Goal: Transaction & Acquisition: Obtain resource

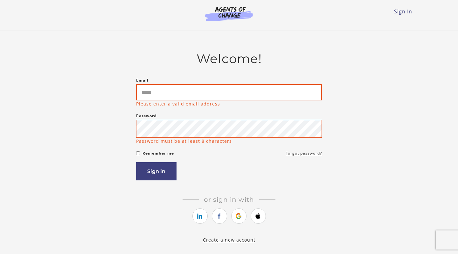
click at [169, 99] on input "Email" at bounding box center [229, 92] width 186 height 16
type input "**********"
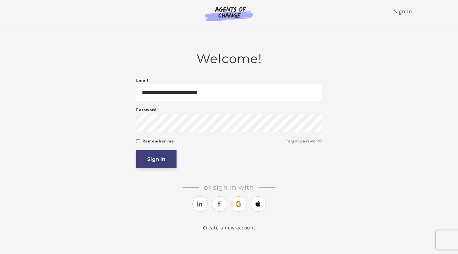
click at [161, 165] on button "Sign in" at bounding box center [156, 159] width 40 height 18
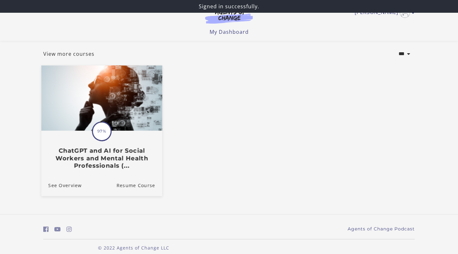
scroll to position [32, 0]
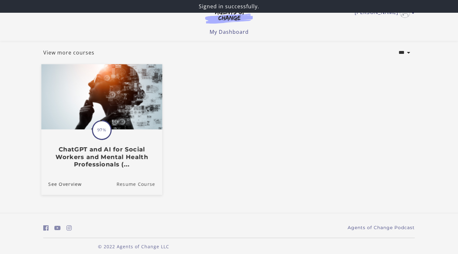
click at [132, 184] on link "Resume Course" at bounding box center [139, 183] width 46 height 21
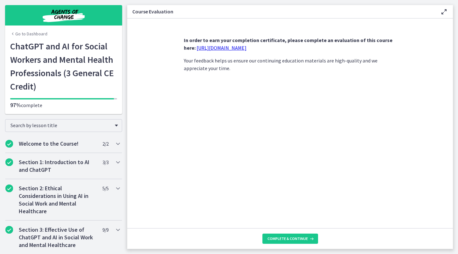
click at [240, 48] on link "https://forms.gle/jm1zbfhChZ2exBv78" at bounding box center [222, 48] width 50 height 6
click at [296, 239] on span "Complete & continue" at bounding box center [288, 238] width 40 height 5
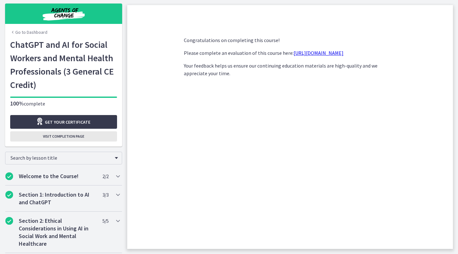
scroll to position [3, 0]
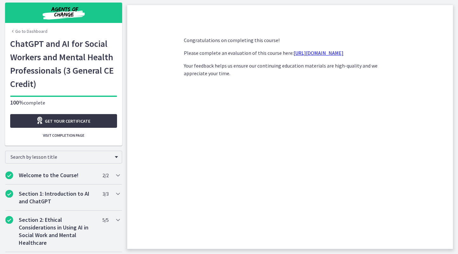
click at [72, 119] on span "Get your certificate" at bounding box center [68, 121] width 46 height 8
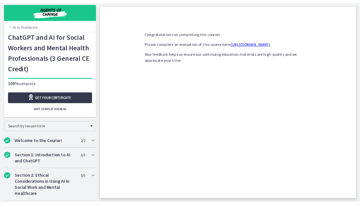
scroll to position [0, 0]
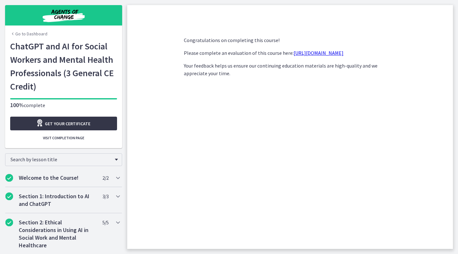
click at [64, 127] on div "Get your certificate" at bounding box center [63, 123] width 54 height 9
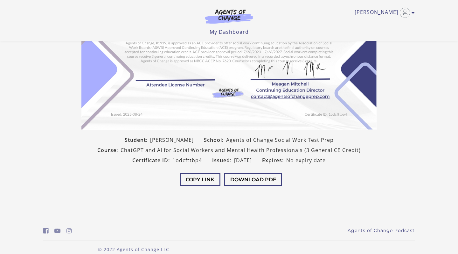
scroll to position [88, 0]
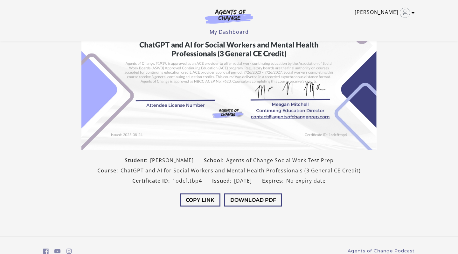
click at [397, 14] on link "[PERSON_NAME]" at bounding box center [383, 13] width 57 height 10
click at [389, 23] on link "My Account" at bounding box center [389, 23] width 56 height 11
click at [381, 23] on link "My Account" at bounding box center [389, 23] width 56 height 11
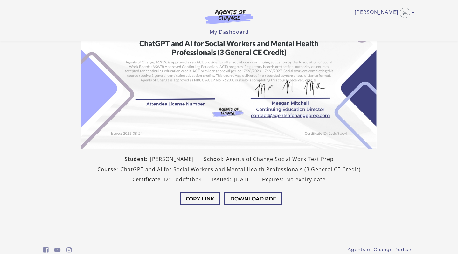
scroll to position [102, 0]
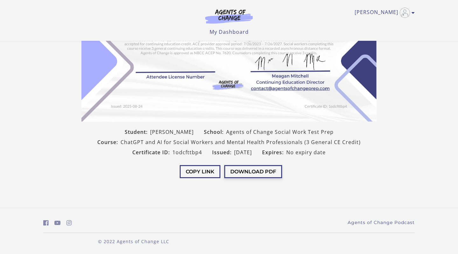
click at [250, 169] on button "Download PDF" at bounding box center [253, 171] width 58 height 13
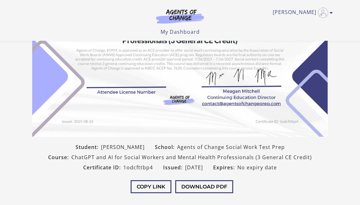
scroll to position [36, 0]
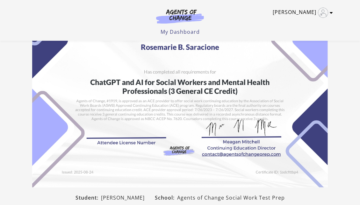
click at [332, 12] on icon "Toggle menu" at bounding box center [330, 12] width 3 height 5
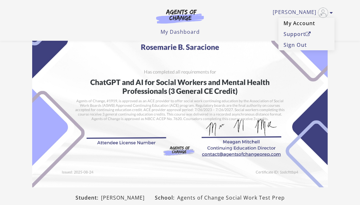
click at [303, 24] on link "My Account" at bounding box center [306, 23] width 56 height 11
click at [292, 22] on link "My Account" at bounding box center [306, 23] width 56 height 11
click at [302, 14] on link "[PERSON_NAME]" at bounding box center [300, 13] width 57 height 10
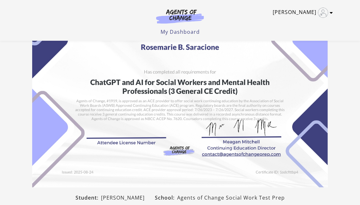
click at [302, 14] on link "[PERSON_NAME]" at bounding box center [300, 13] width 57 height 10
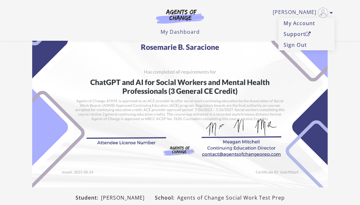
click at [335, 14] on div "Rosemarie B My Account Support Sign Out Toggle menu Menu My Dashboard My Accoun…" at bounding box center [180, 20] width 316 height 41
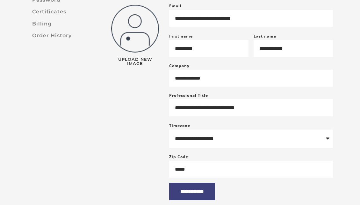
scroll to position [79, 0]
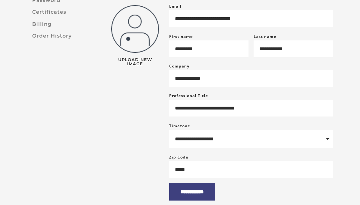
click at [145, 38] on img at bounding box center [135, 29] width 48 height 48
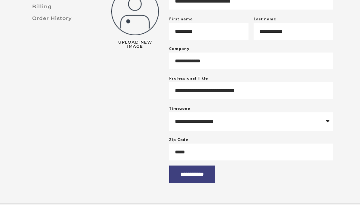
scroll to position [106, 0]
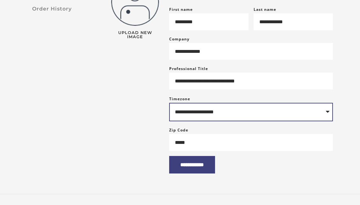
select select "**********"
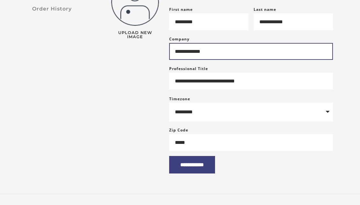
click at [185, 55] on input "**********" at bounding box center [251, 51] width 164 height 17
click at [177, 55] on input "**********" at bounding box center [251, 51] width 164 height 17
type input "**********"
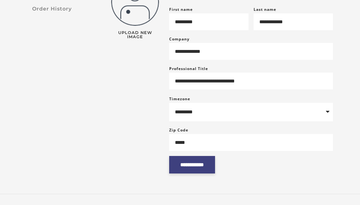
click at [197, 173] on input "**********" at bounding box center [192, 165] width 46 height 18
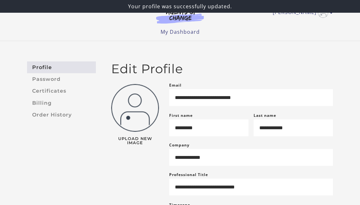
scroll to position [12, 0]
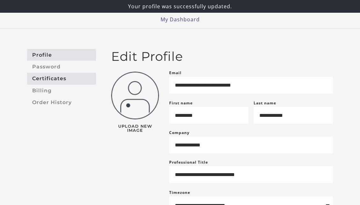
click at [59, 79] on link "Certificates" at bounding box center [61, 79] width 69 height 12
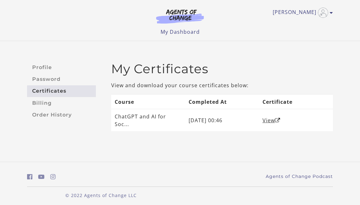
click at [179, 15] on img at bounding box center [179, 16] width 61 height 15
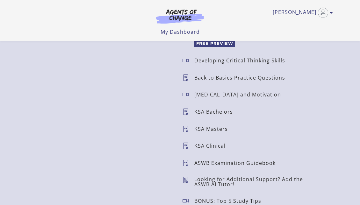
scroll to position [644, 0]
